Goal: Task Accomplishment & Management: Use online tool/utility

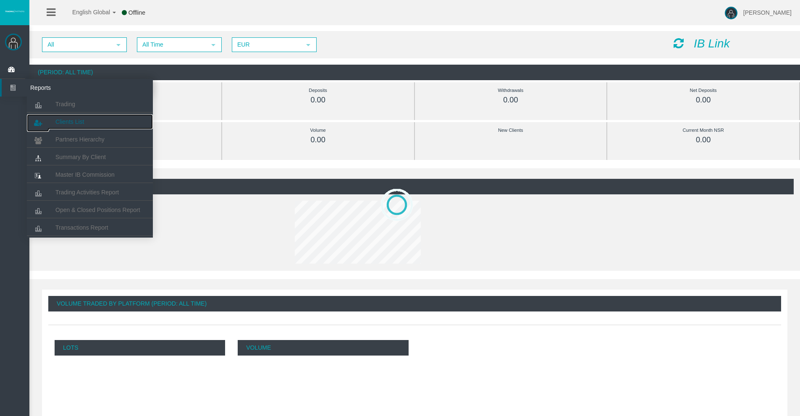
click at [63, 121] on span "Clients List" at bounding box center [69, 121] width 29 height 7
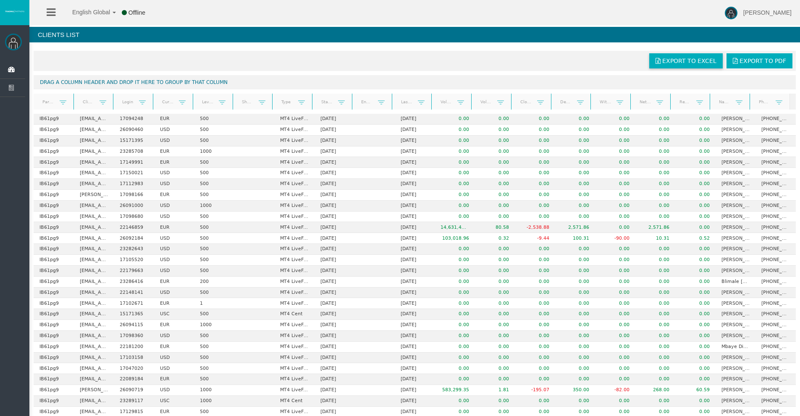
click at [684, 62] on span "Export to Excel" at bounding box center [689, 61] width 54 height 7
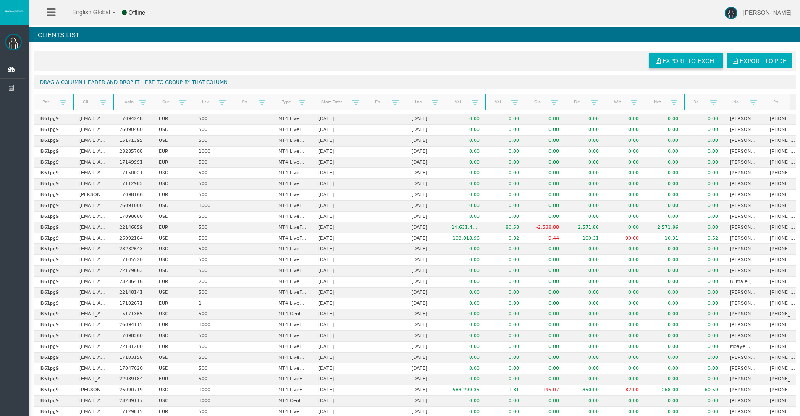
drag, startPoint x: 349, startPoint y: 102, endPoint x: 364, endPoint y: 102, distance: 15.1
click at [364, 102] on div "Partner code Client Login Currency Leverage Short Code Type Start Date End Date…" at bounding box center [412, 102] width 756 height 16
click at [329, 101] on link "Start Date" at bounding box center [334, 101] width 36 height 11
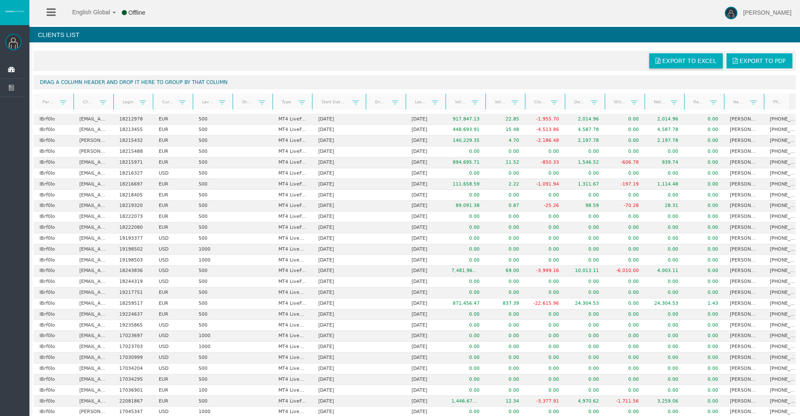
click at [331, 101] on link "Start Date" at bounding box center [334, 102] width 36 height 12
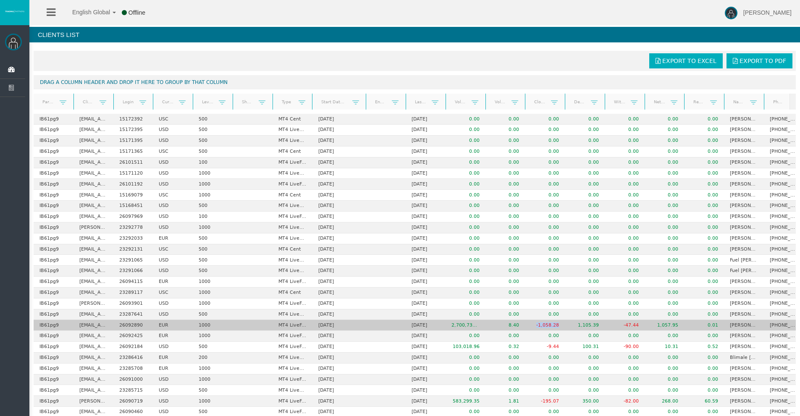
drag, startPoint x: 535, startPoint y: 327, endPoint x: 577, endPoint y: 328, distance: 42.0
click at [574, 326] on tr "IB61pg9 [EMAIL_ADDRESS][DOMAIN_NAME] 26092890 EUR 1000 MT4 LiveFixedSpreadAccou…" at bounding box center [419, 325] width 770 height 11
drag, startPoint x: 657, startPoint y: 327, endPoint x: 688, endPoint y: 326, distance: 31.1
click at [688, 326] on tr "IB61pg9 [EMAIL_ADDRESS][DOMAIN_NAME] 26092890 EUR 1000 MT4 LiveFixedSpreadAccou…" at bounding box center [419, 325] width 770 height 11
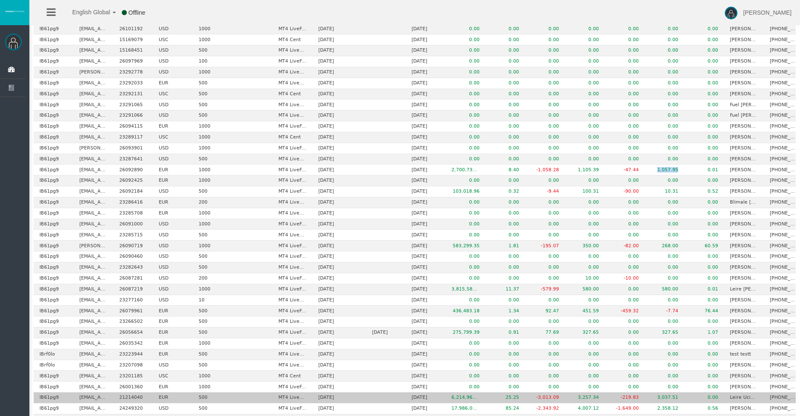
scroll to position [295, 0]
